Goal: Book appointment/travel/reservation

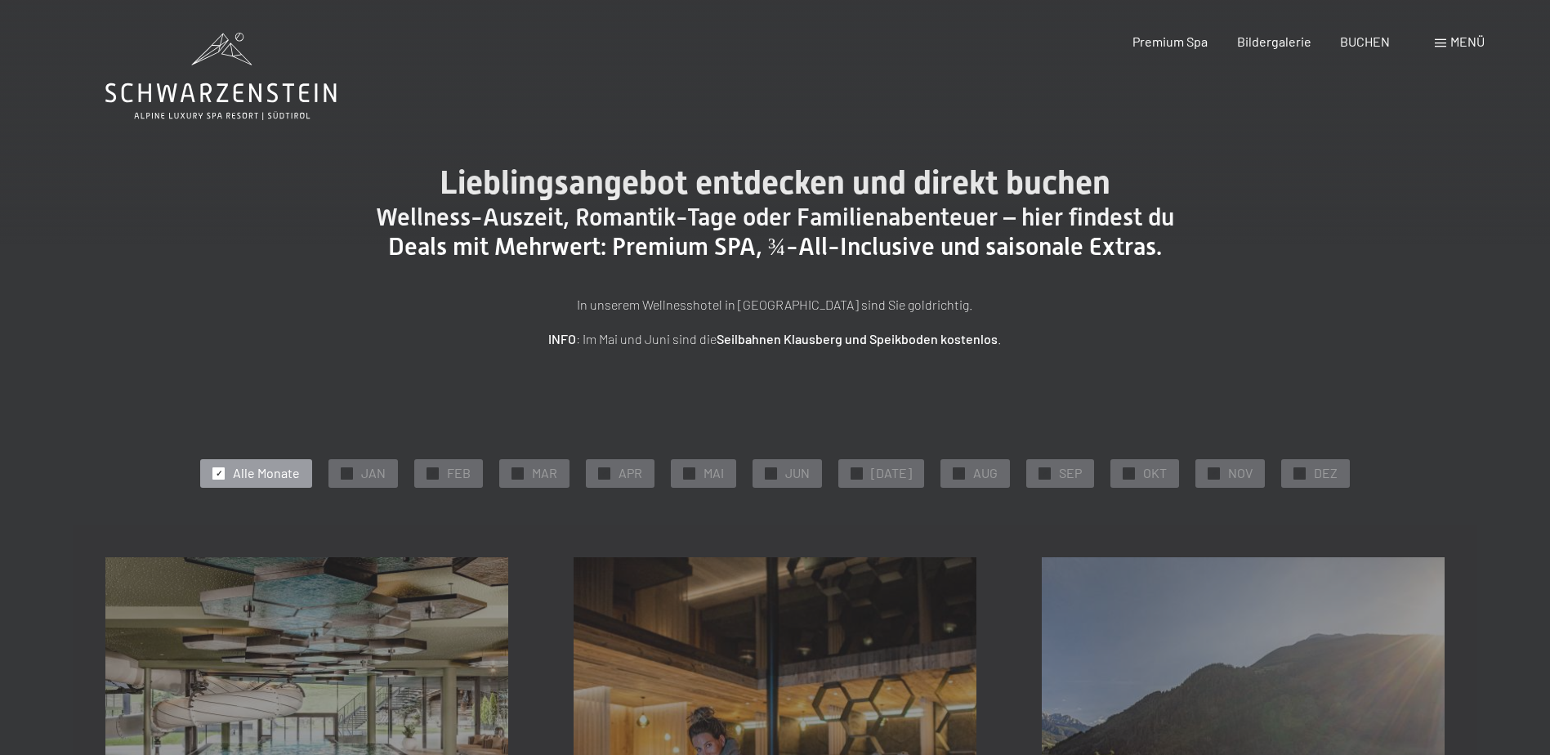
click at [222, 475] on span "✓" at bounding box center [219, 472] width 7 height 11
click at [1124, 471] on div at bounding box center [1129, 473] width 12 height 12
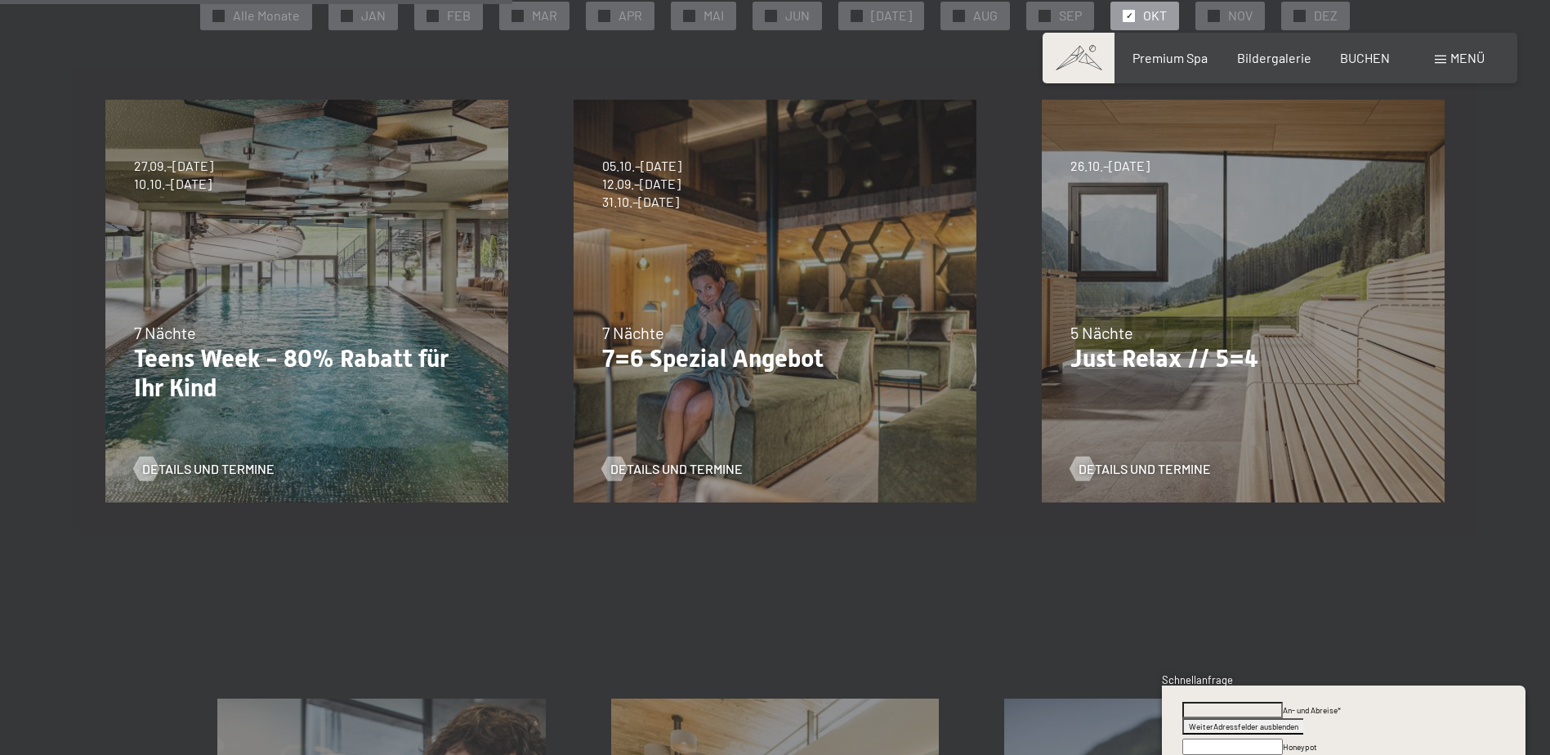
scroll to position [409, 0]
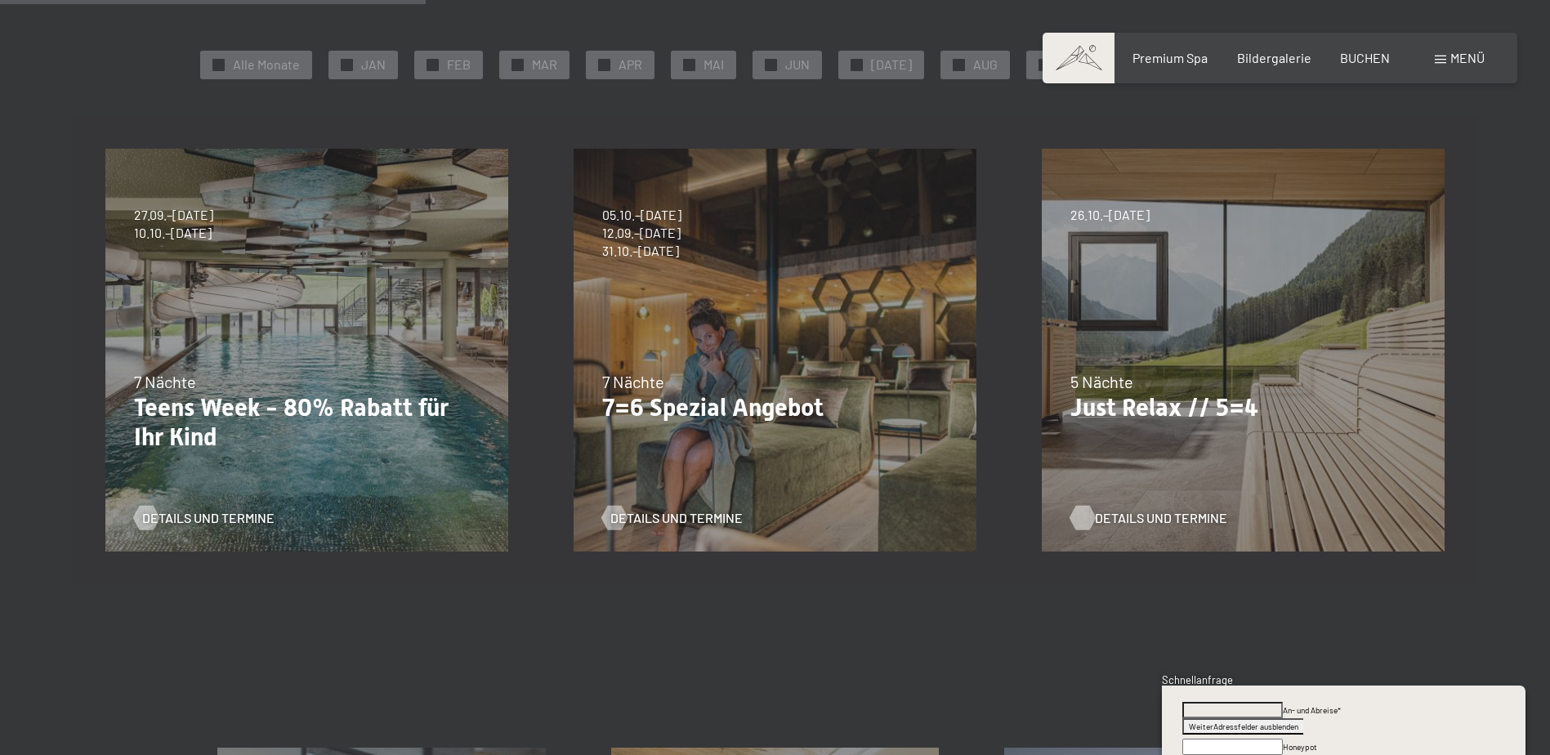
click at [1134, 518] on span "Details und Termine" at bounding box center [1161, 518] width 132 height 18
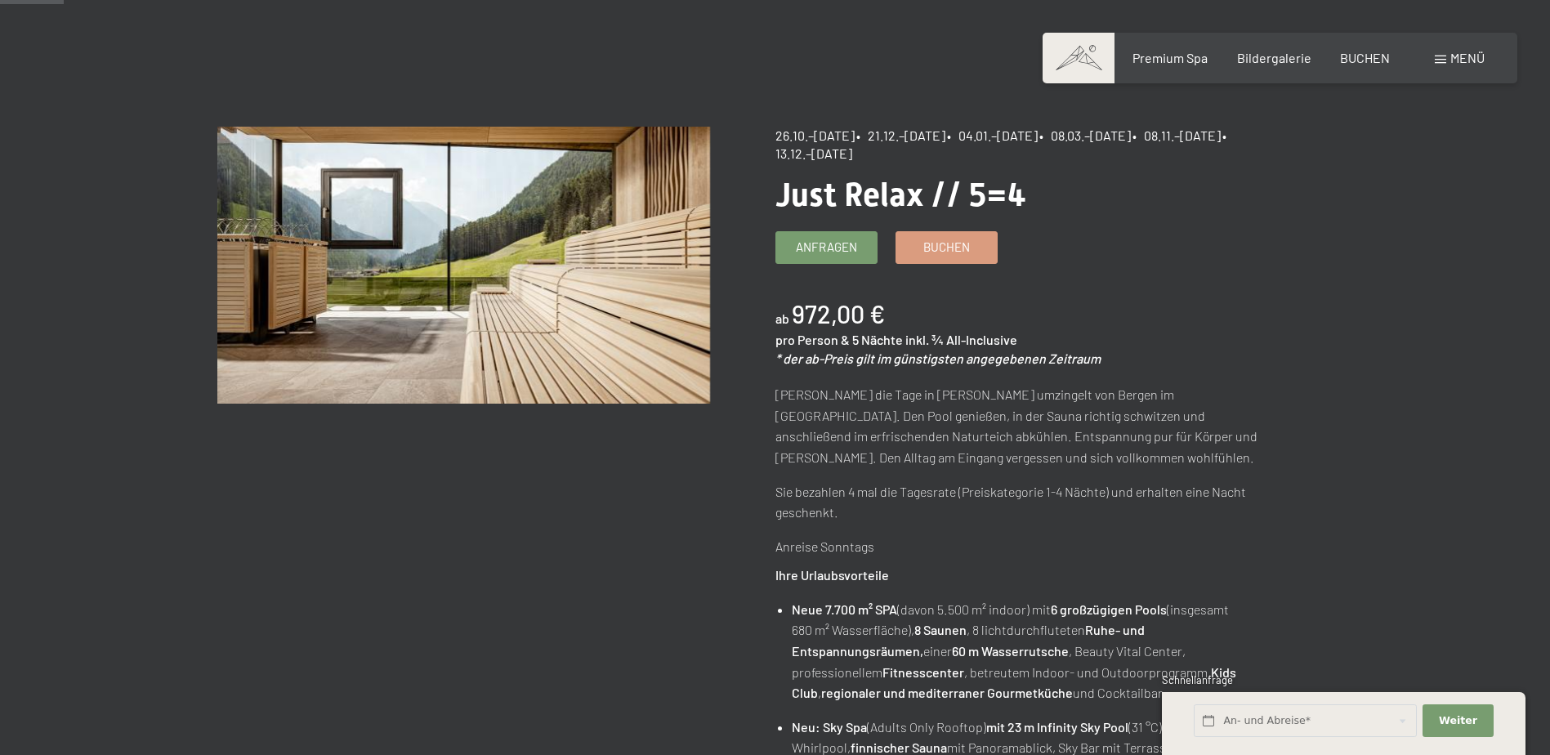
scroll to position [82, 0]
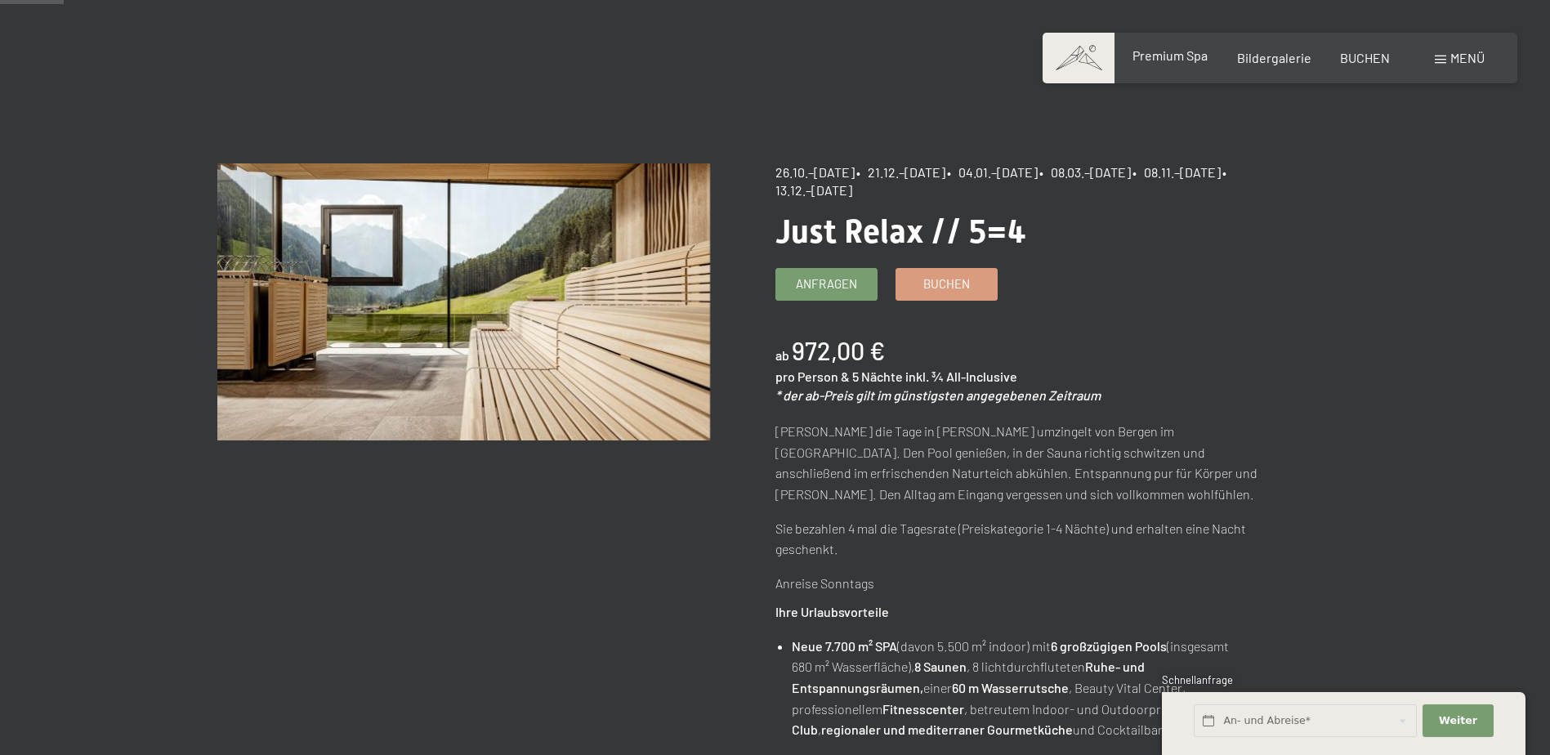
click at [1170, 59] on span "Premium Spa" at bounding box center [1170, 55] width 75 height 16
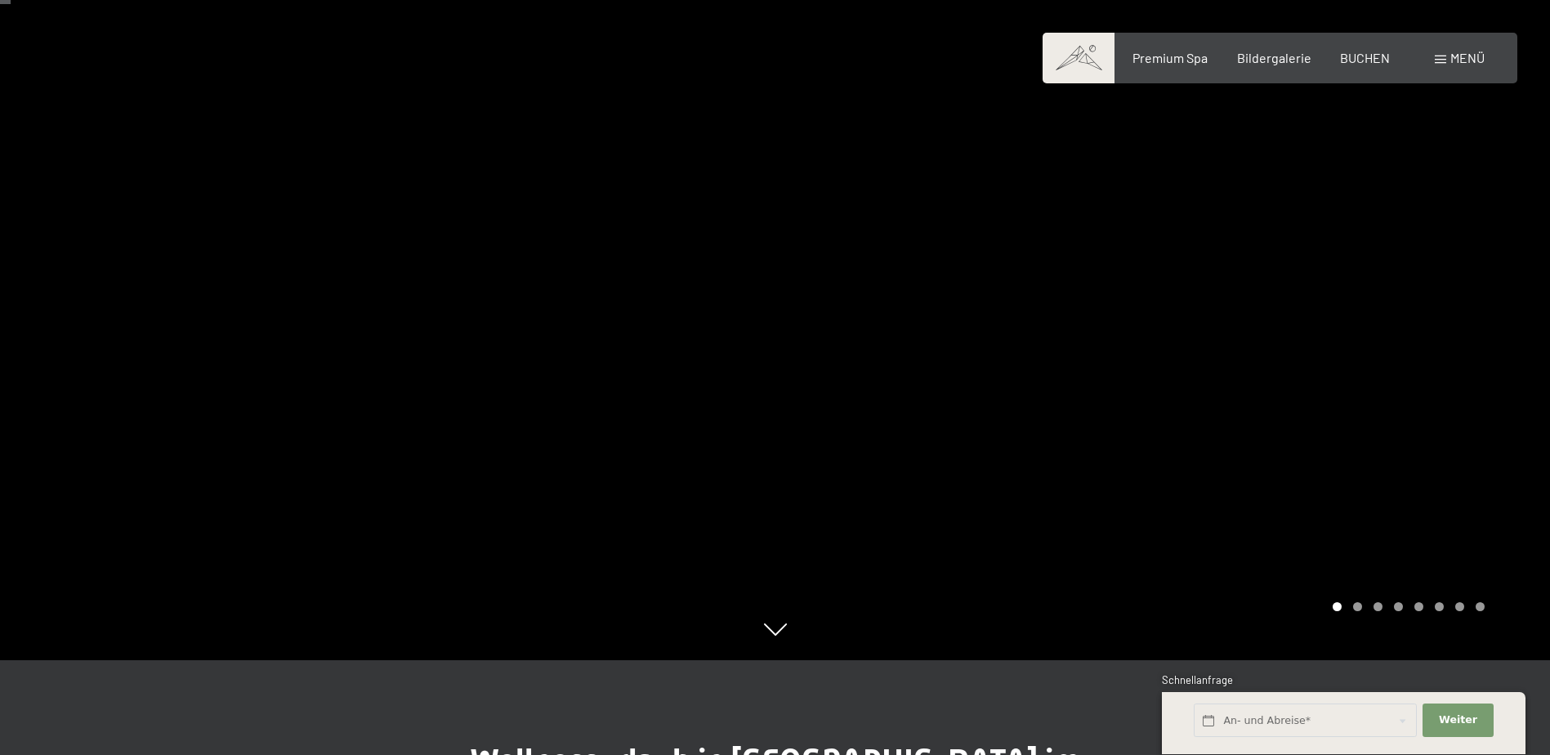
scroll to position [82, 0]
